Goal: Download file/media

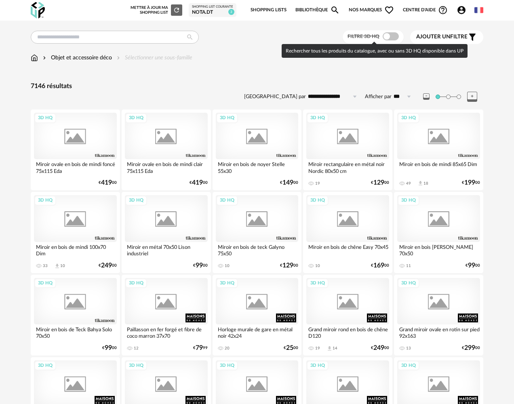
click at [394, 37] on span at bounding box center [390, 36] width 16 height 8
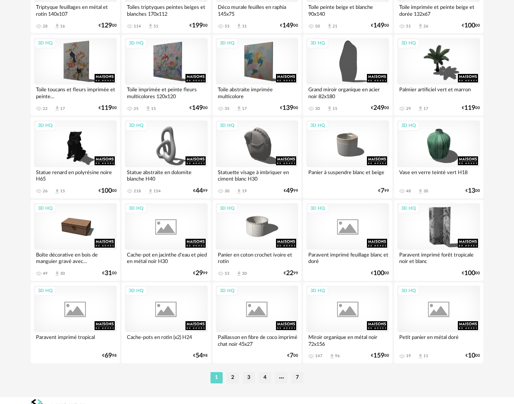
scroll to position [1405, 0]
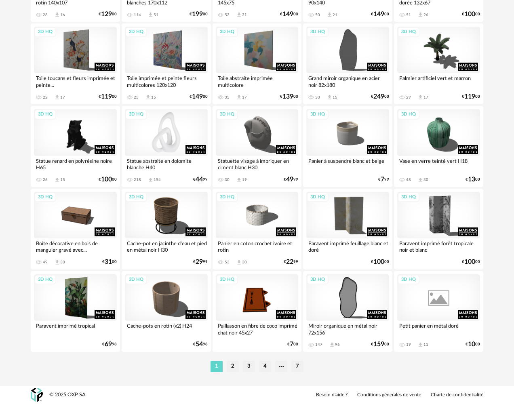
click at [140, 139] on div "3D HQ" at bounding box center [166, 132] width 83 height 46
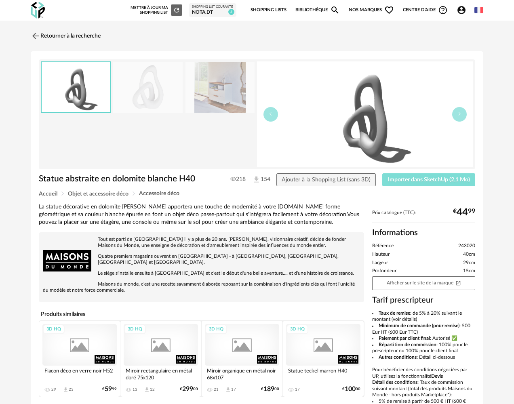
click at [448, 182] on button "Importer dans SketchUp (2,1 Mo)" at bounding box center [428, 179] width 93 height 13
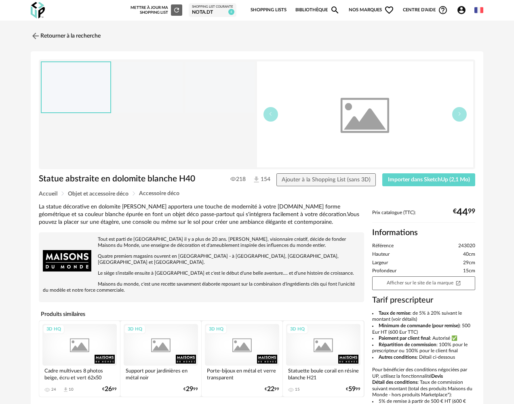
click at [37, 8] on img at bounding box center [38, 10] width 14 height 17
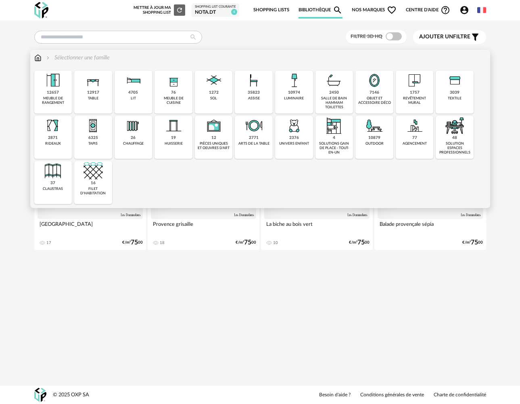
click at [294, 91] on div "10974" at bounding box center [294, 92] width 12 height 5
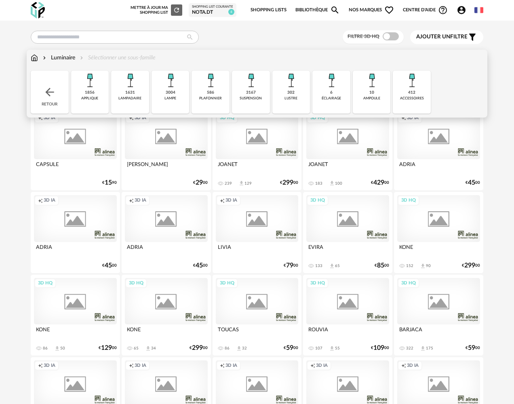
click at [165, 99] on div "lampe" at bounding box center [170, 98] width 12 height 4
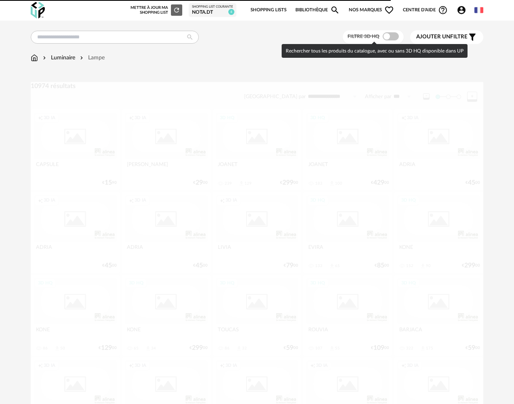
click at [390, 33] on span at bounding box center [390, 36] width 16 height 8
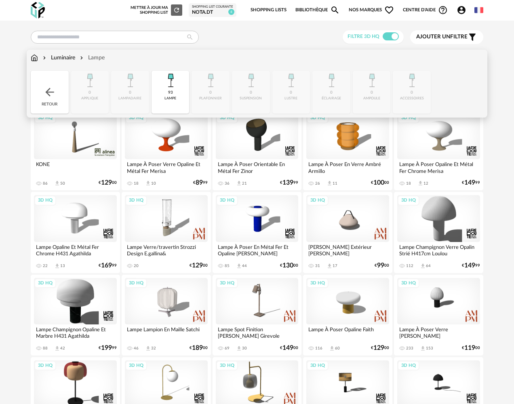
click at [55, 59] on div "Luminaire" at bounding box center [58, 58] width 34 height 8
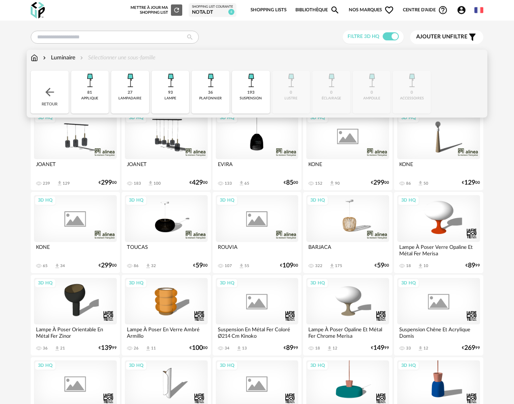
click at [183, 99] on div "93 lampe" at bounding box center [170, 92] width 38 height 43
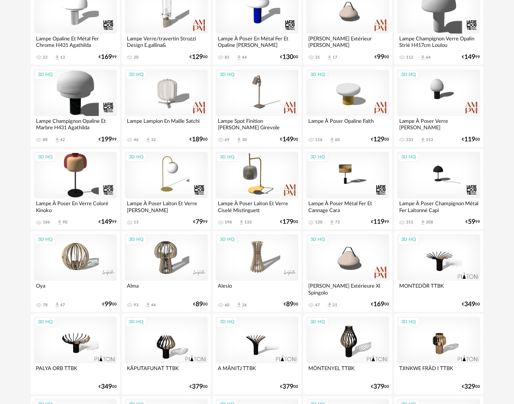
scroll to position [202, 0]
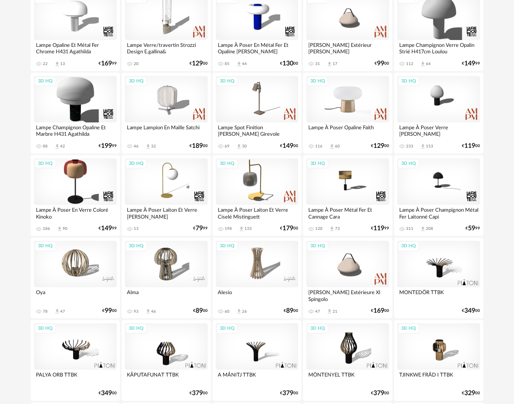
click at [349, 105] on div "3D HQ" at bounding box center [347, 99] width 83 height 46
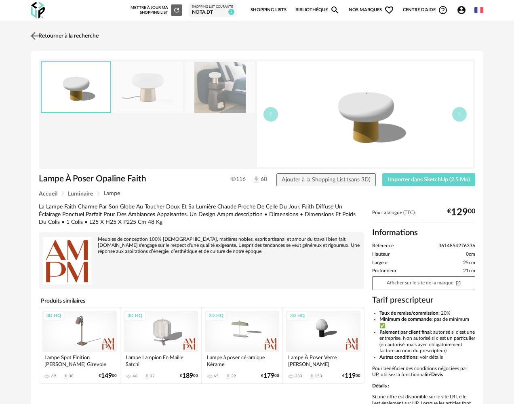
click at [36, 38] on img at bounding box center [35, 36] width 12 height 12
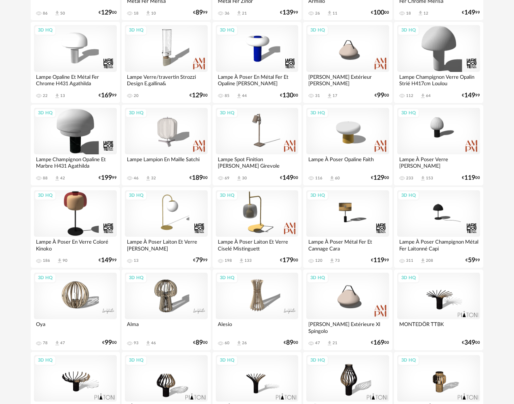
scroll to position [121, 0]
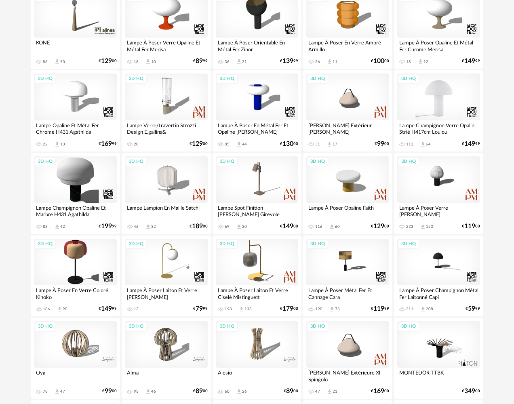
click at [440, 97] on div "3D HQ" at bounding box center [438, 96] width 83 height 46
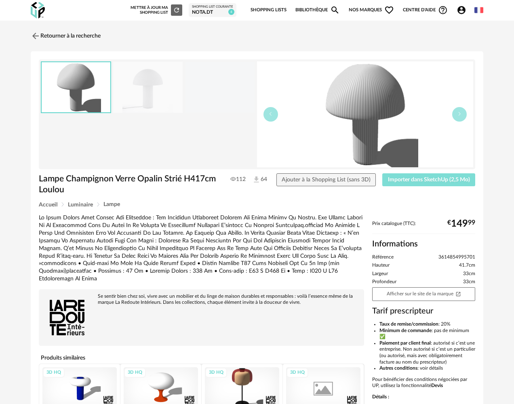
click at [425, 178] on span "Importer dans SketchUp (2,5 Mo)" at bounding box center [429, 180] width 82 height 6
